Goal: Task Accomplishment & Management: Manage account settings

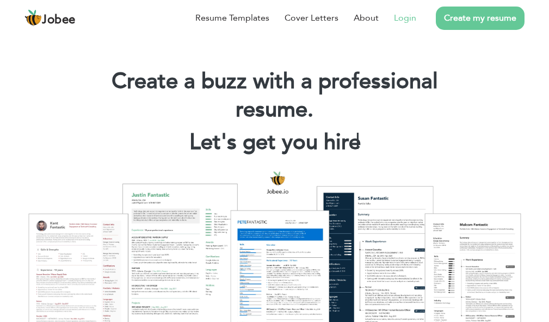
click at [407, 21] on link "Login" at bounding box center [405, 17] width 22 height 13
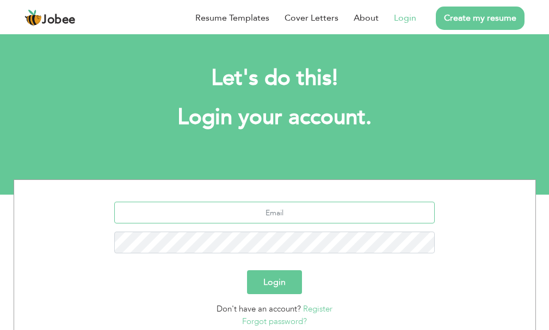
click at [274, 217] on input "text" at bounding box center [274, 213] width 320 height 22
click at [326, 207] on input "text" at bounding box center [274, 213] width 320 height 22
paste input "umernisar1449@gmail.com"
type input "umernisar1449@gmail.com"
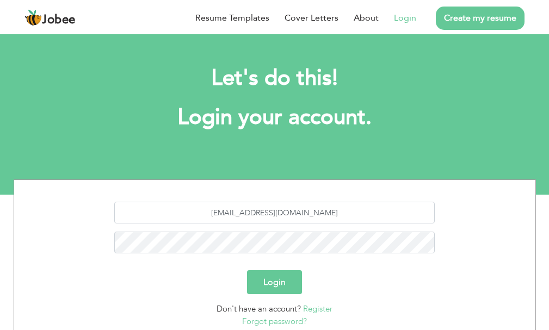
click at [279, 281] on button "Login" at bounding box center [274, 282] width 55 height 24
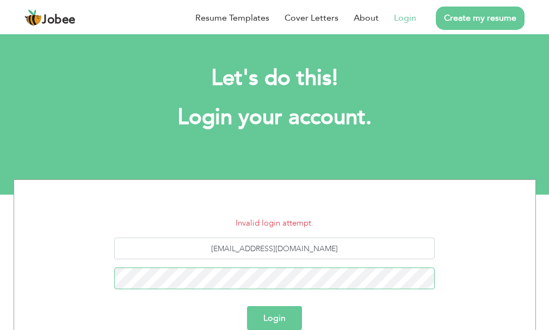
click at [247, 306] on button "Login" at bounding box center [274, 318] width 55 height 24
